Goal: Find specific page/section: Find specific page/section

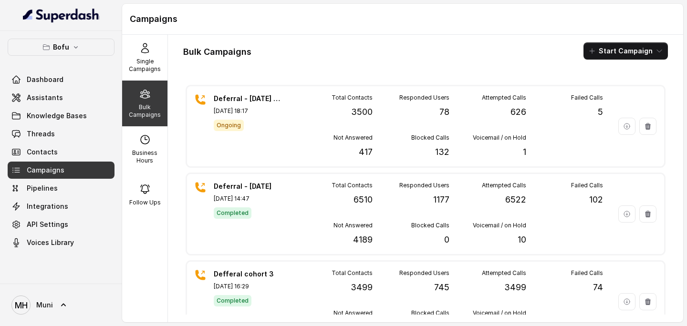
click at [340, 33] on div "Campaigns" at bounding box center [402, 19] width 561 height 31
click at [157, 118] on p "Bulk Campaigns" at bounding box center [145, 110] width 38 height 15
click at [341, 35] on div "Bulk Campaigns Start Campaign Deferral - [DATE] - Batch 2 [DATE] 18:17 Ongoing …" at bounding box center [425, 179] width 515 height 288
click at [135, 64] on p "Single Campaigns" at bounding box center [145, 65] width 38 height 15
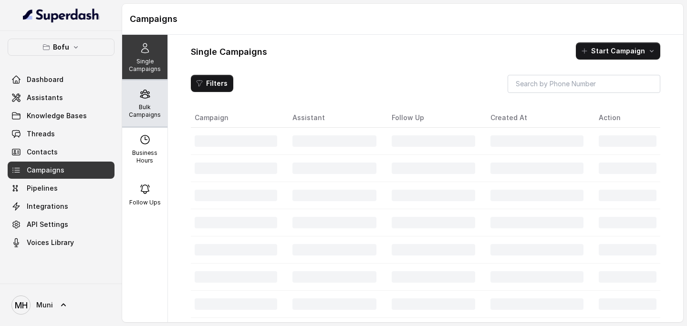
click at [149, 98] on icon at bounding box center [144, 93] width 11 height 11
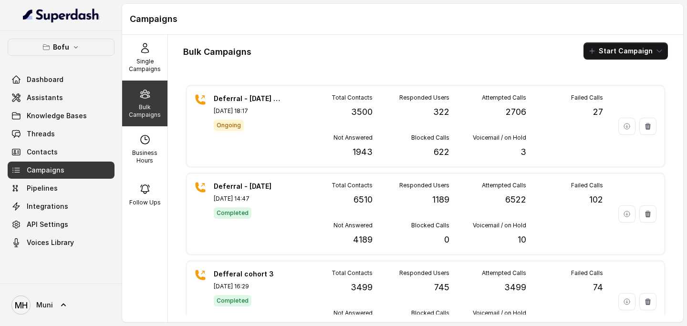
click at [422, 26] on h1 "Campaigns" at bounding box center [403, 18] width 546 height 15
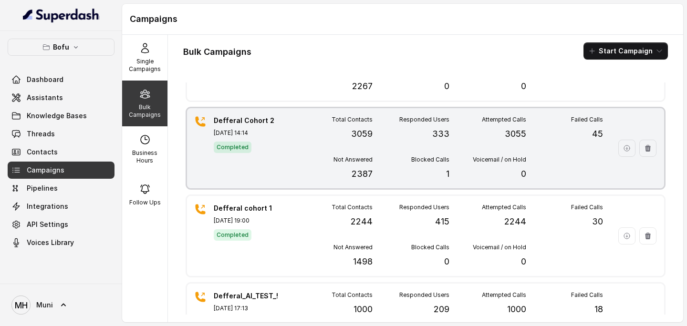
scroll to position [251, 0]
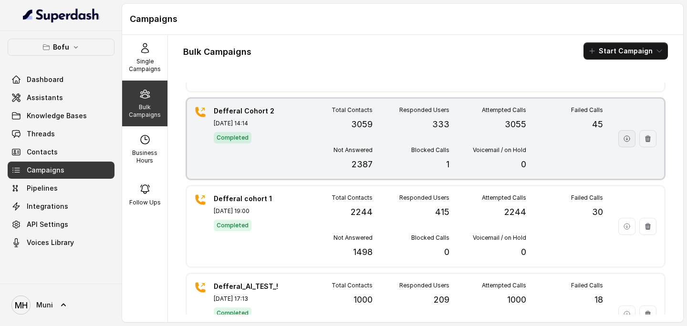
click at [623, 140] on icon "button" at bounding box center [627, 139] width 8 height 8
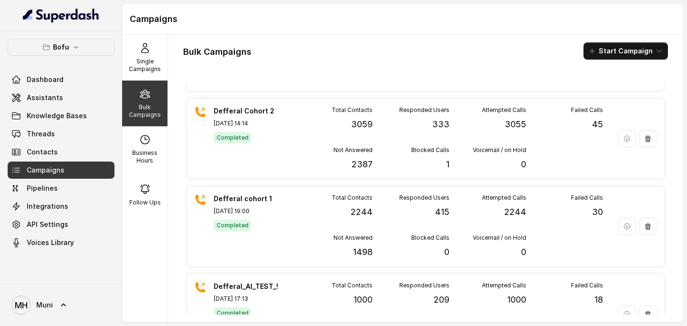
click at [385, 63] on div "Bulk Campaigns Start Campaign Deferral - [DATE] - Batch 2 [DATE] 18:17 Ongoing …" at bounding box center [425, 179] width 515 height 288
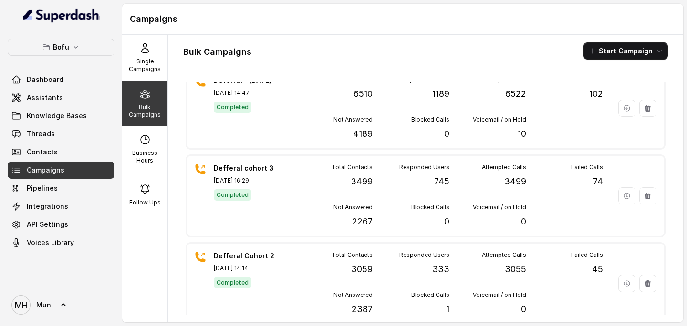
scroll to position [109, 0]
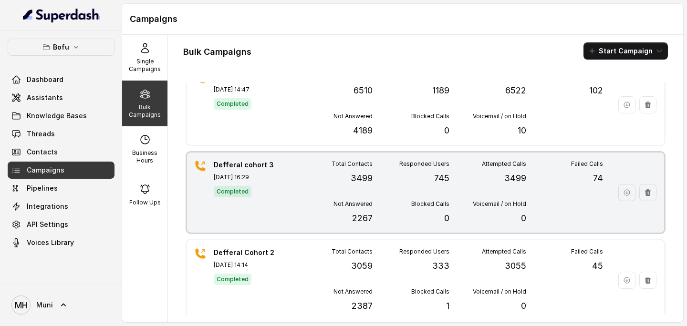
click at [359, 216] on p "2267" at bounding box center [362, 218] width 21 height 13
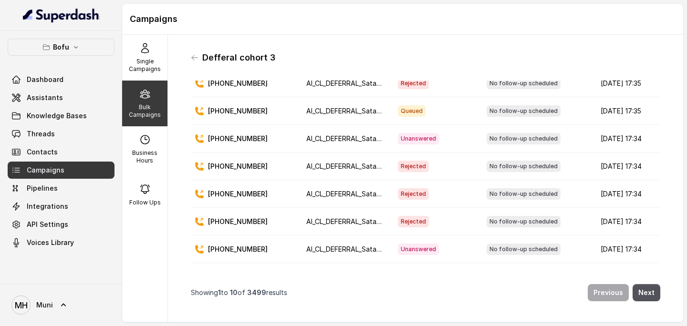
scroll to position [0, 0]
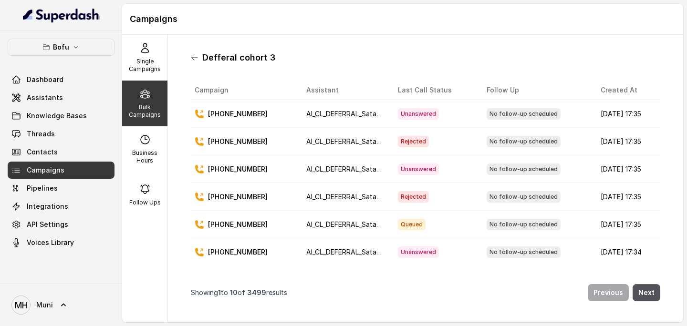
click at [191, 60] on icon at bounding box center [195, 58] width 8 height 8
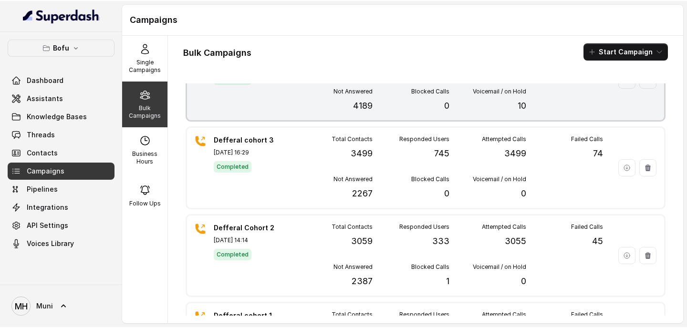
scroll to position [136, 0]
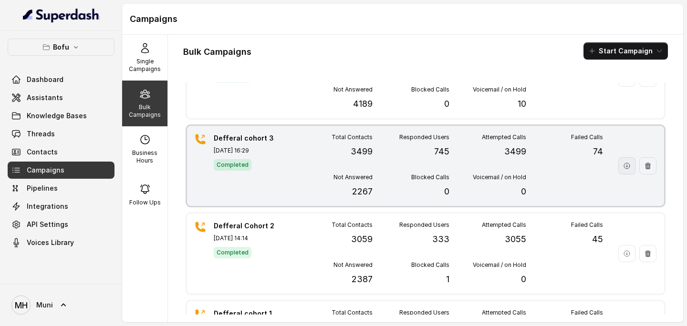
click at [628, 166] on icon "button" at bounding box center [627, 166] width 8 height 8
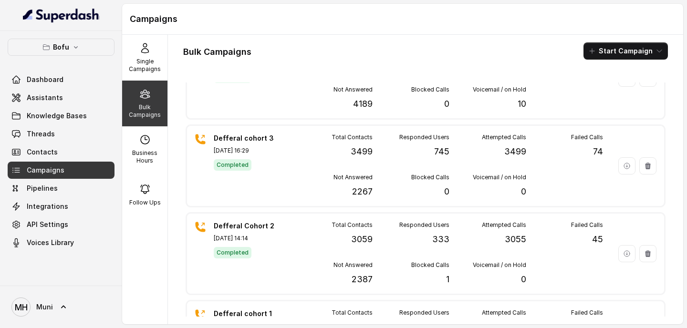
click at [155, 98] on div "Bulk Campaigns" at bounding box center [144, 104] width 45 height 46
click at [148, 70] on p "Single Campaigns" at bounding box center [145, 65] width 38 height 15
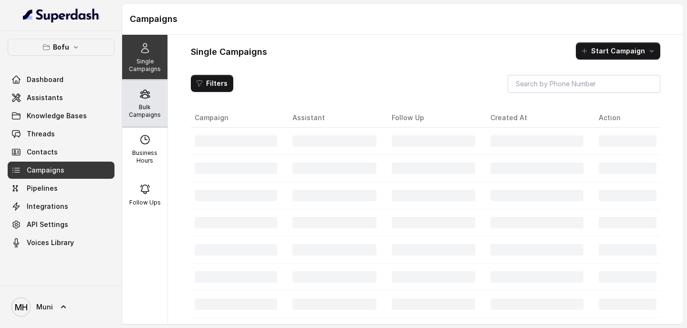
click at [151, 94] on div "Bulk Campaigns" at bounding box center [144, 104] width 45 height 46
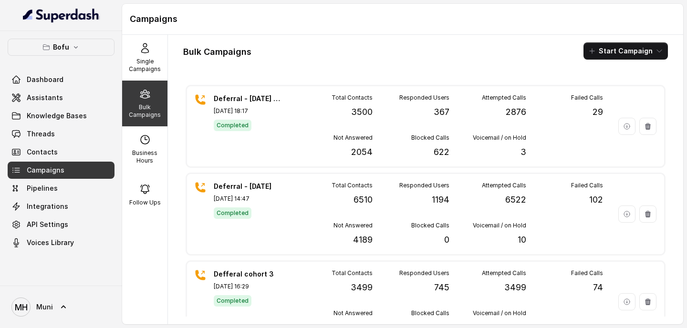
click at [360, 41] on div "Bulk Campaigns Start Campaign Deferral - [DATE] - Batch 2 [DATE] 18:17 Complete…" at bounding box center [425, 179] width 515 height 289
